Goal: Check status: Check status

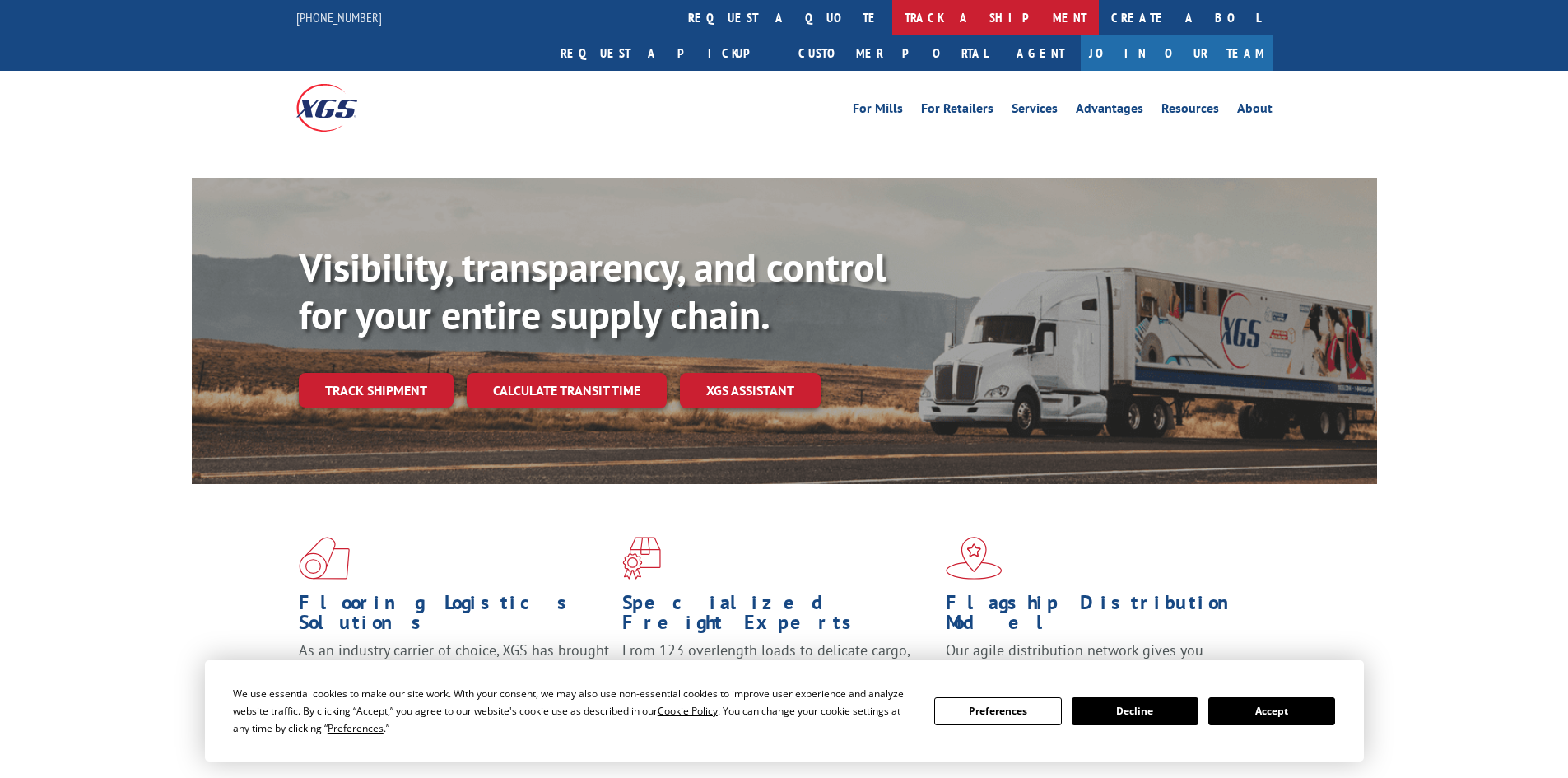
click at [892, 24] on link "track a shipment" at bounding box center [995, 17] width 207 height 35
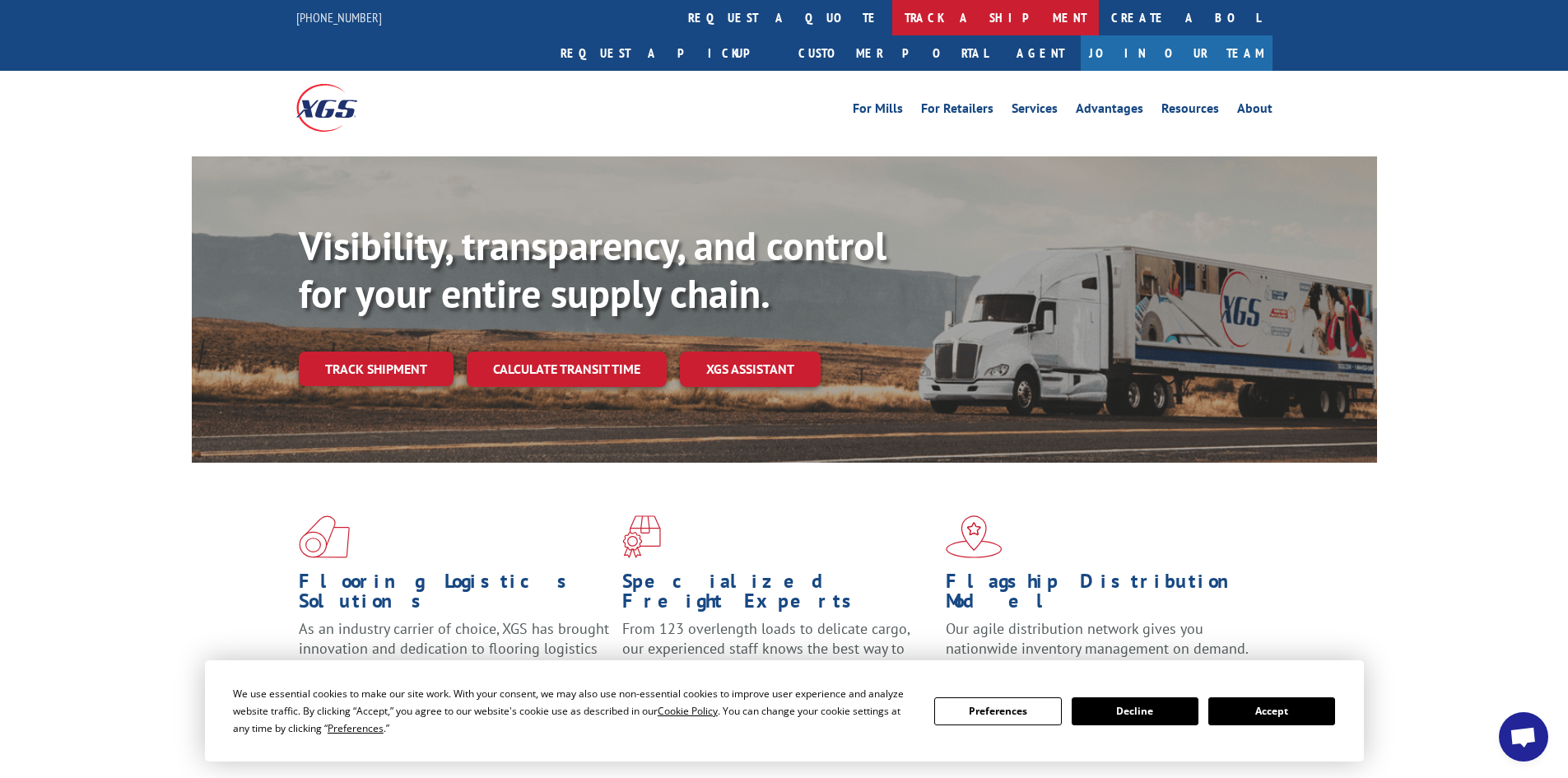
click at [892, 26] on link "track a shipment" at bounding box center [995, 17] width 207 height 35
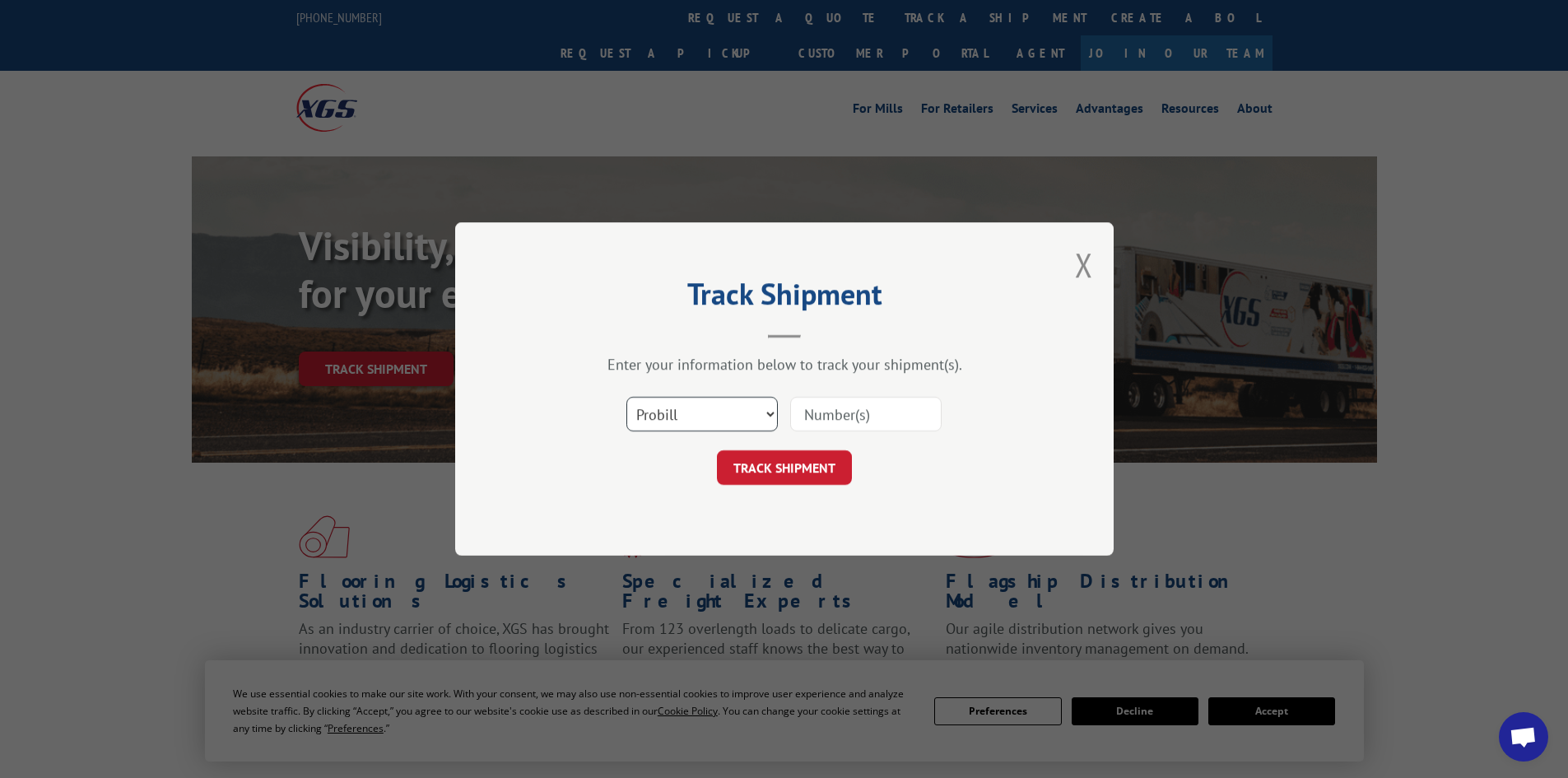
click at [709, 426] on select "Select category... Probill BOL PO" at bounding box center [702, 414] width 152 height 34
select select "bol"
click at [626, 397] on select "Select category... Probill BOL PO" at bounding box center [702, 414] width 152 height 34
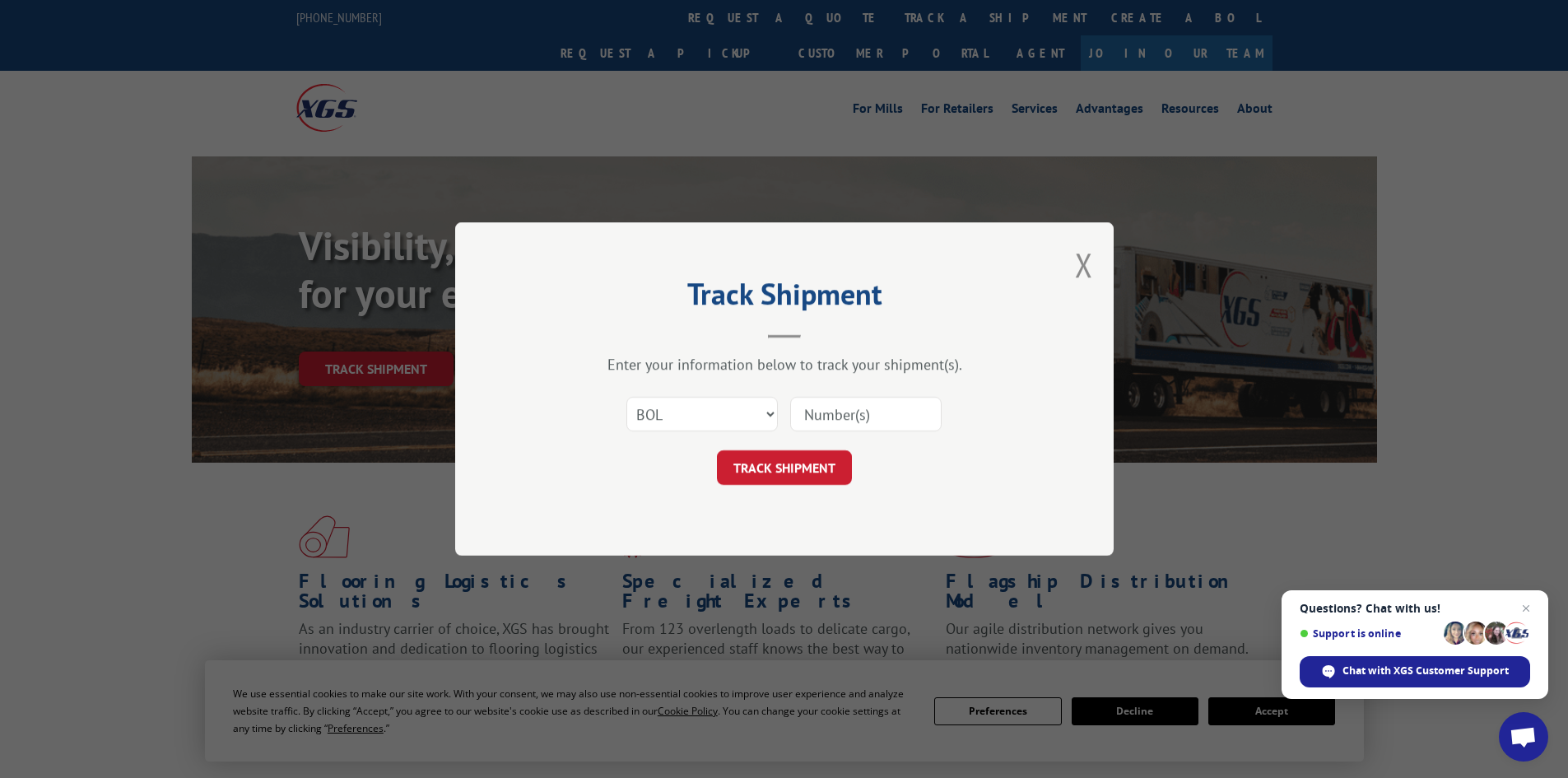
click at [817, 408] on input at bounding box center [865, 414] width 152 height 34
paste input "17588835"
type input "17588835"
click at [772, 477] on button "TRACK SHIPMENT" at bounding box center [784, 468] width 135 height 34
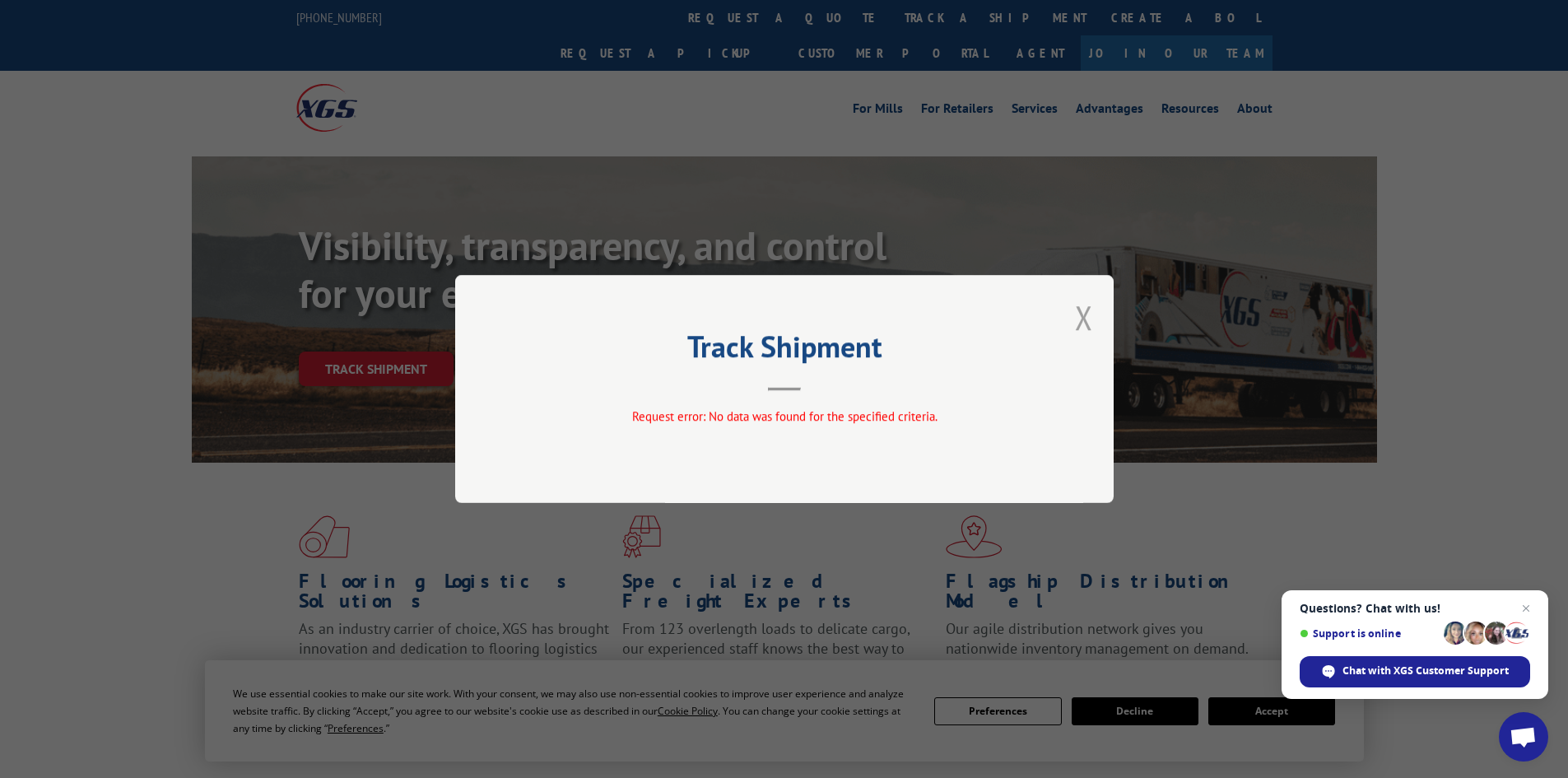
click at [1091, 315] on button "Close modal" at bounding box center [1083, 317] width 18 height 44
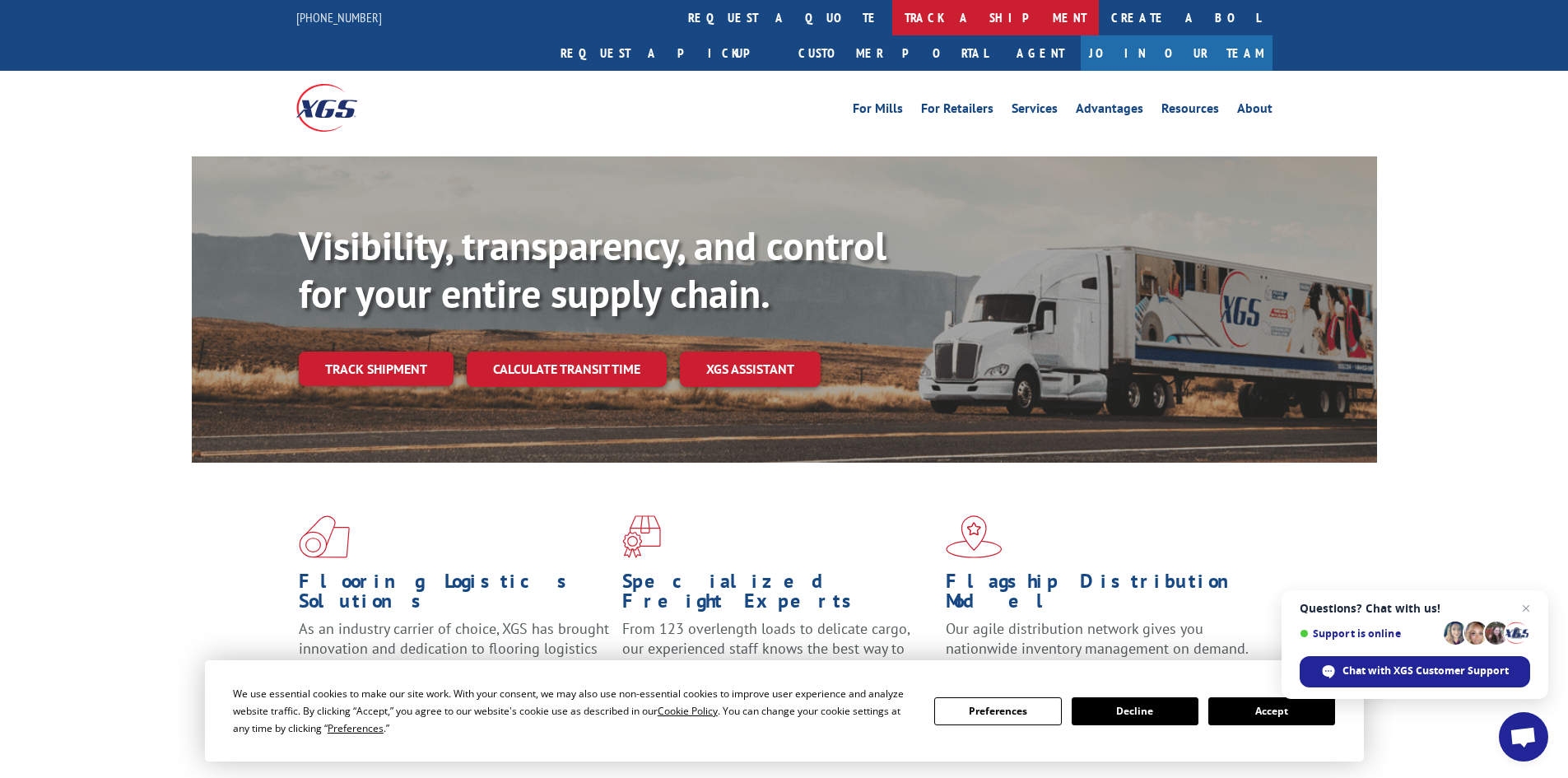
click at [892, 12] on link "track a shipment" at bounding box center [995, 17] width 207 height 35
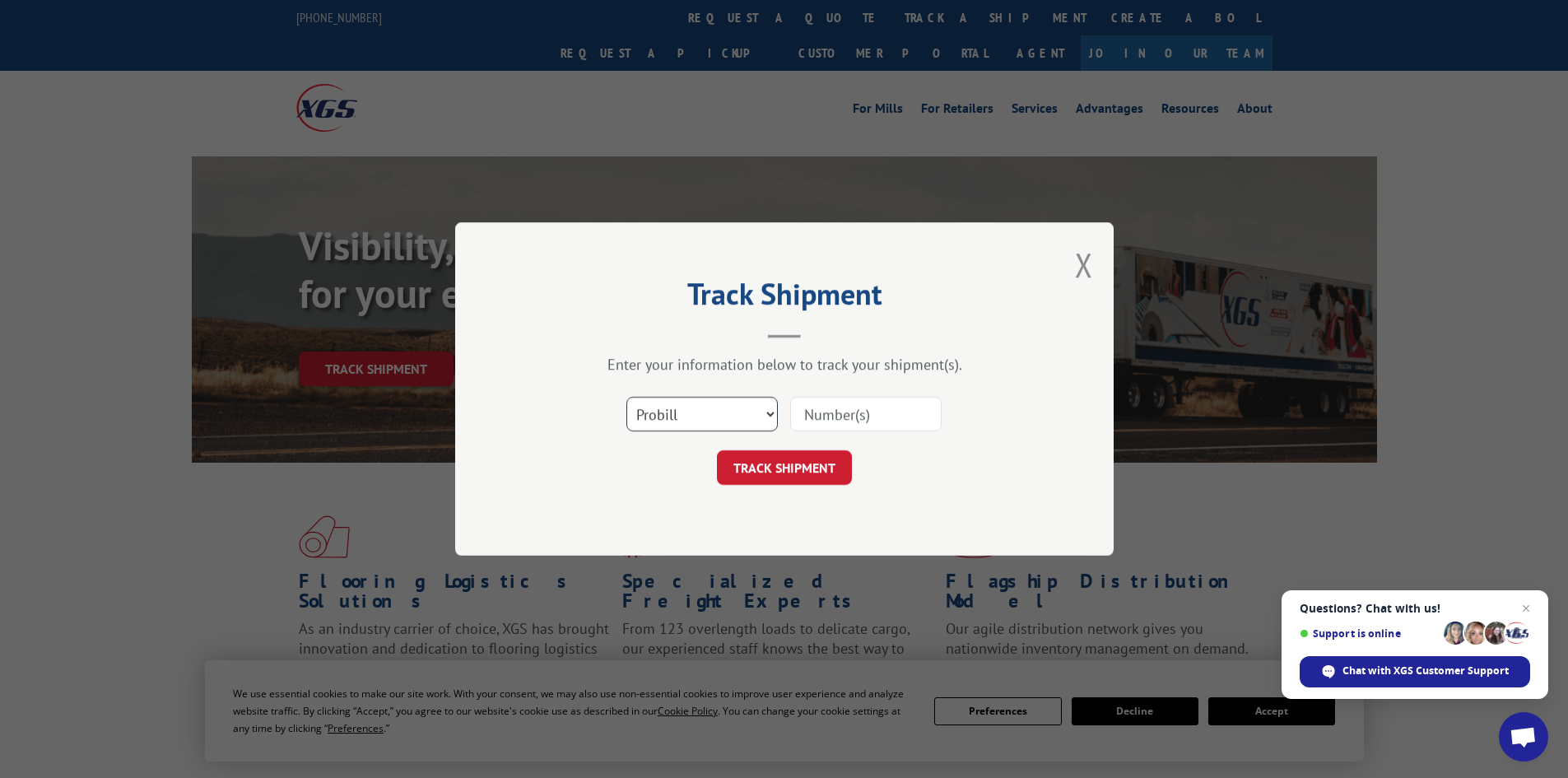
click at [677, 422] on select "Select category... Probill BOL PO" at bounding box center [702, 414] width 152 height 34
select select "po"
click at [626, 397] on select "Select category... Probill BOL PO" at bounding box center [702, 414] width 152 height 34
